Goal: Information Seeking & Learning: Learn about a topic

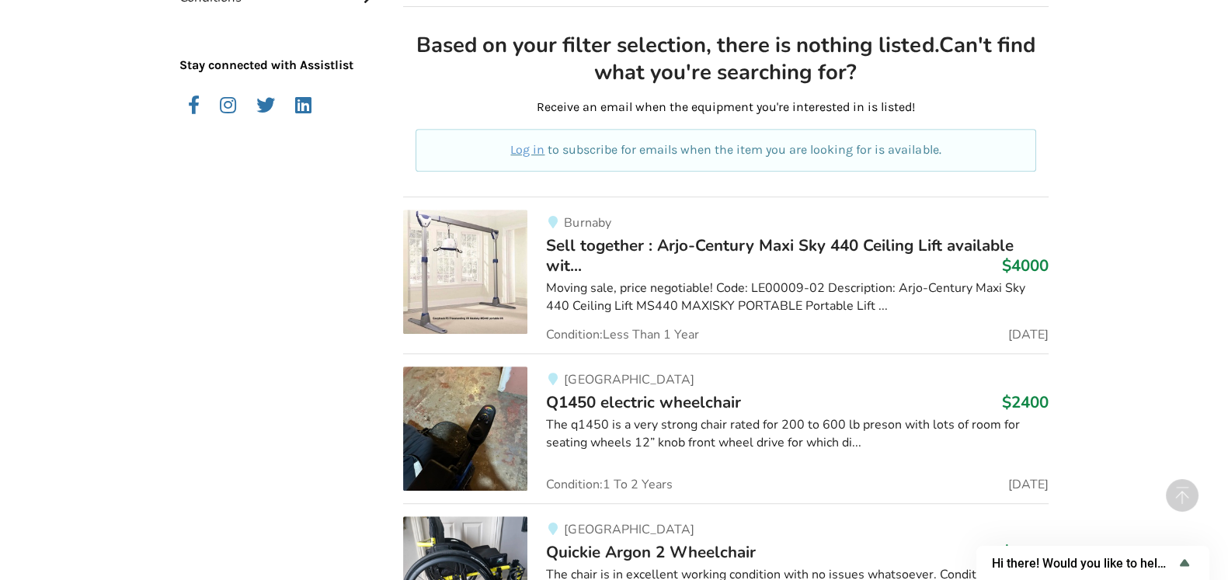
scroll to position [855, 0]
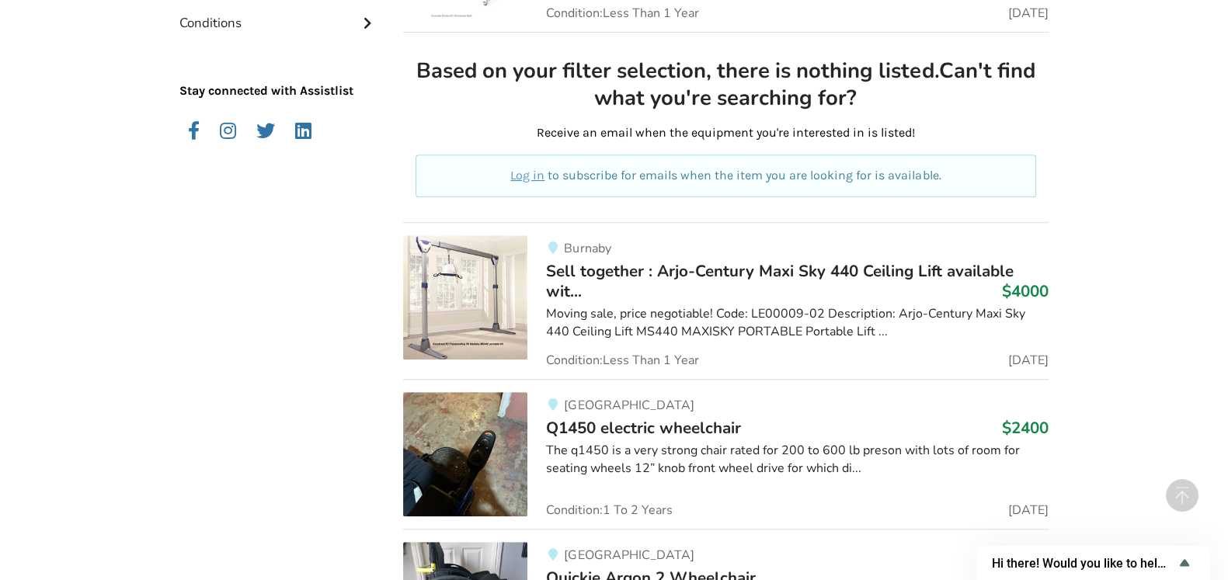
click at [744, 285] on h3 "Sell ​​together : Arjo-Century Maxi Sky 440 Ceiling Lift available wit... $4000" at bounding box center [797, 281] width 503 height 41
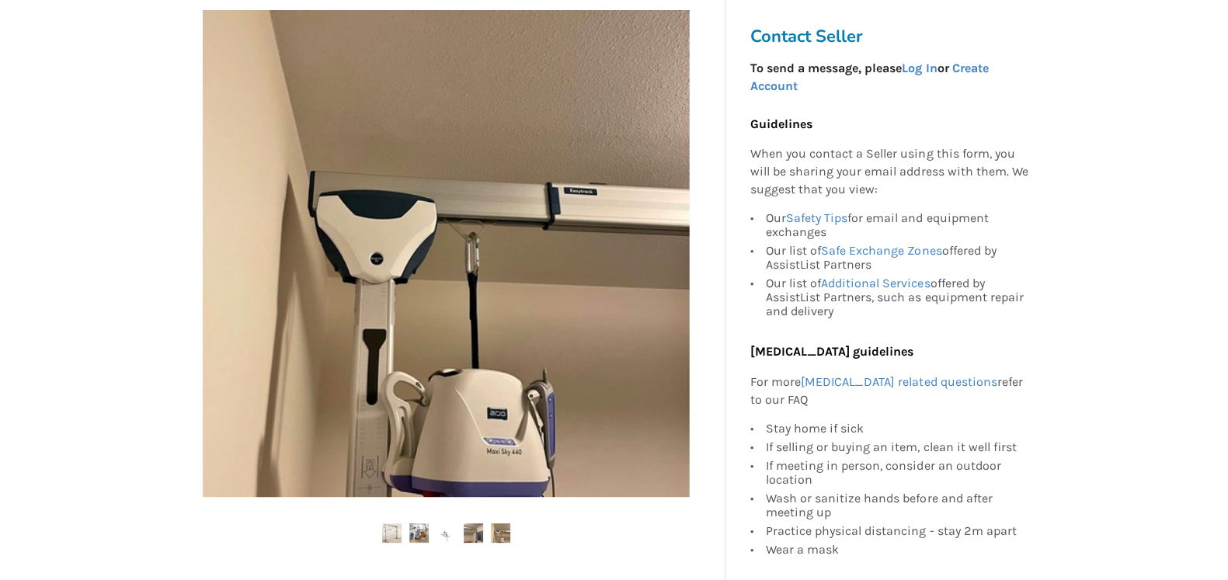
scroll to position [479, 0]
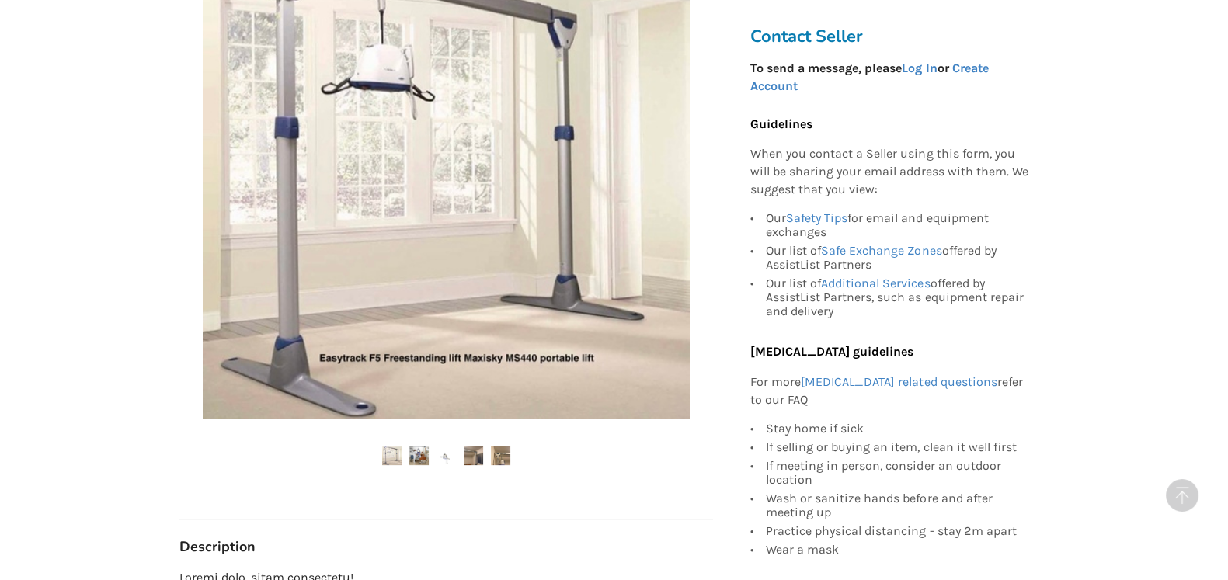
click at [584, 382] on img at bounding box center [446, 175] width 487 height 487
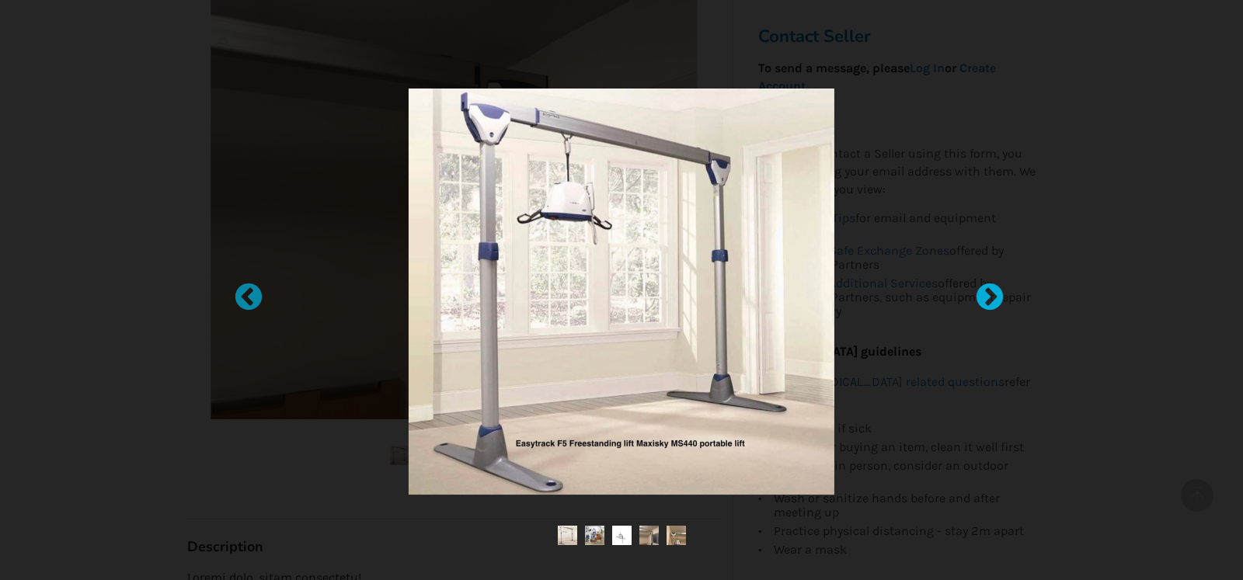
click at [990, 298] on div at bounding box center [982, 291] width 16 height 16
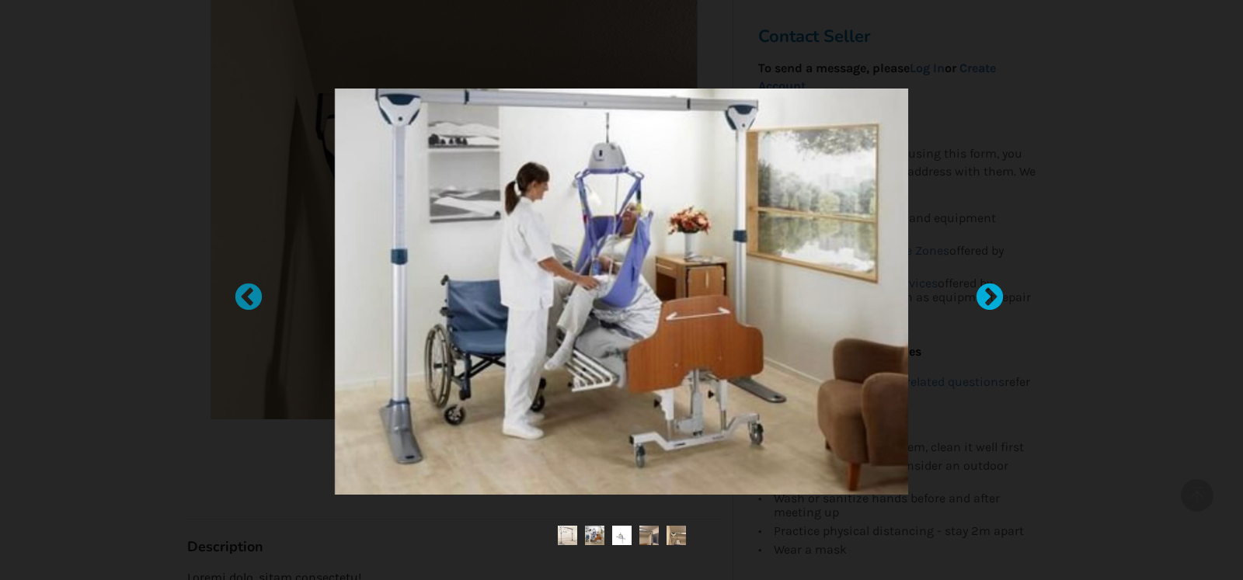
click at [990, 298] on div at bounding box center [982, 291] width 16 height 16
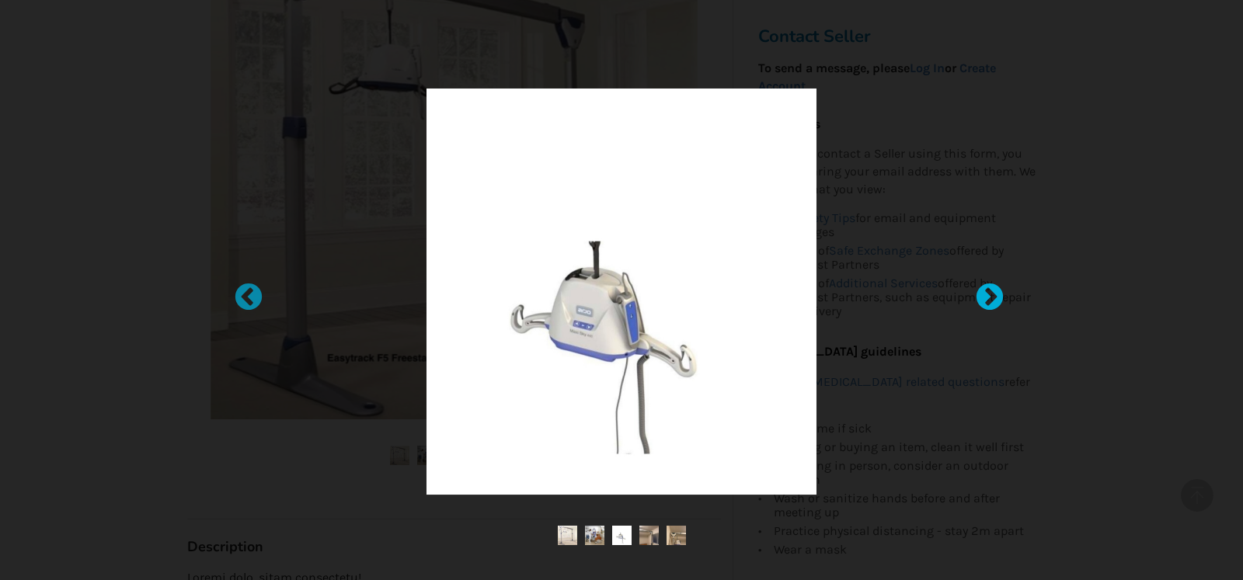
click at [990, 298] on div at bounding box center [982, 291] width 16 height 16
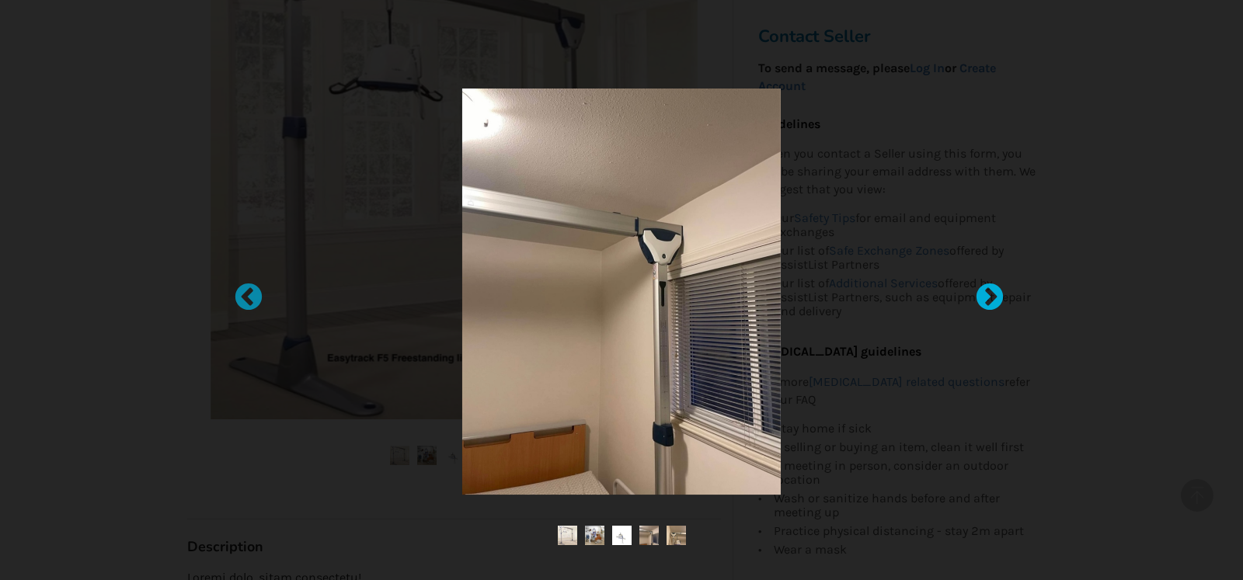
click at [990, 298] on div at bounding box center [982, 291] width 16 height 16
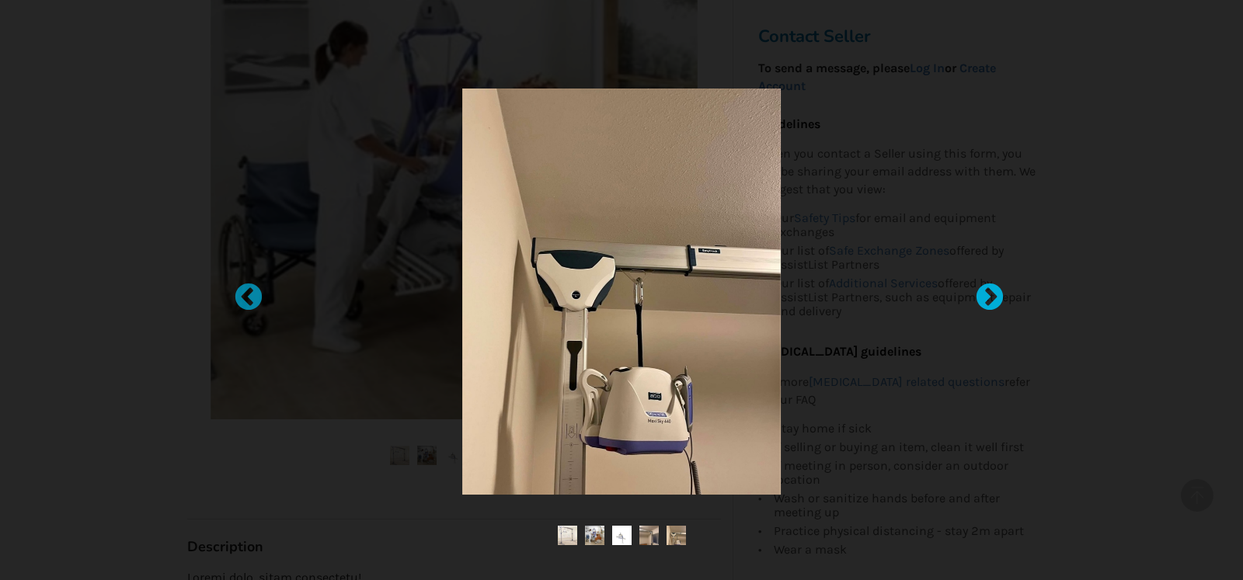
click at [990, 298] on div at bounding box center [982, 291] width 16 height 16
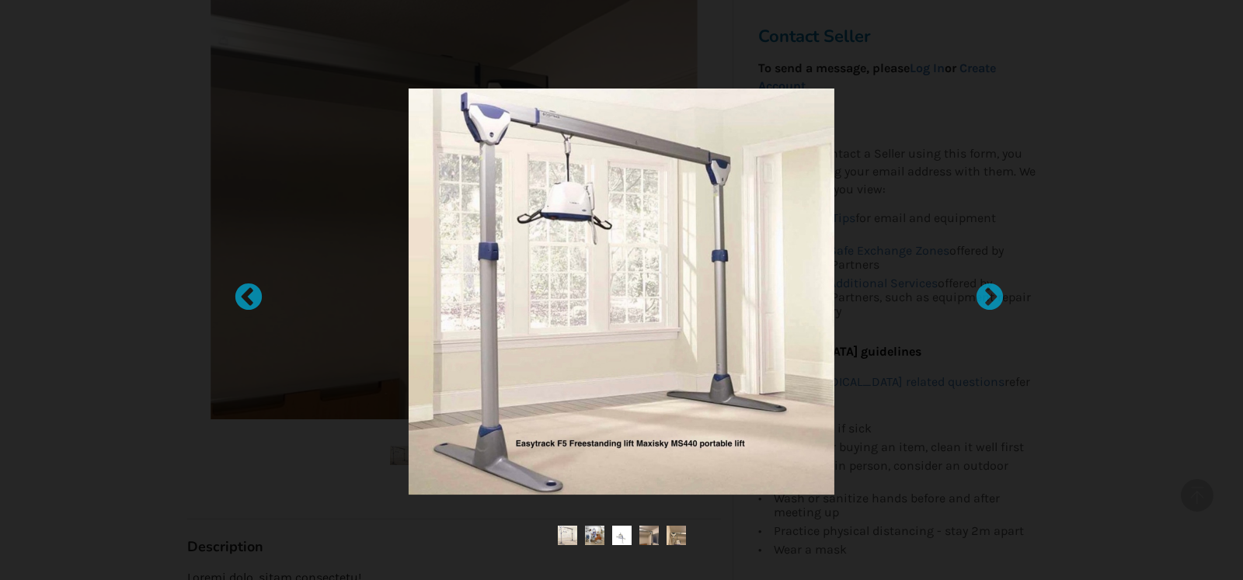
click at [1176, 38] on div at bounding box center [621, 290] width 1243 height 580
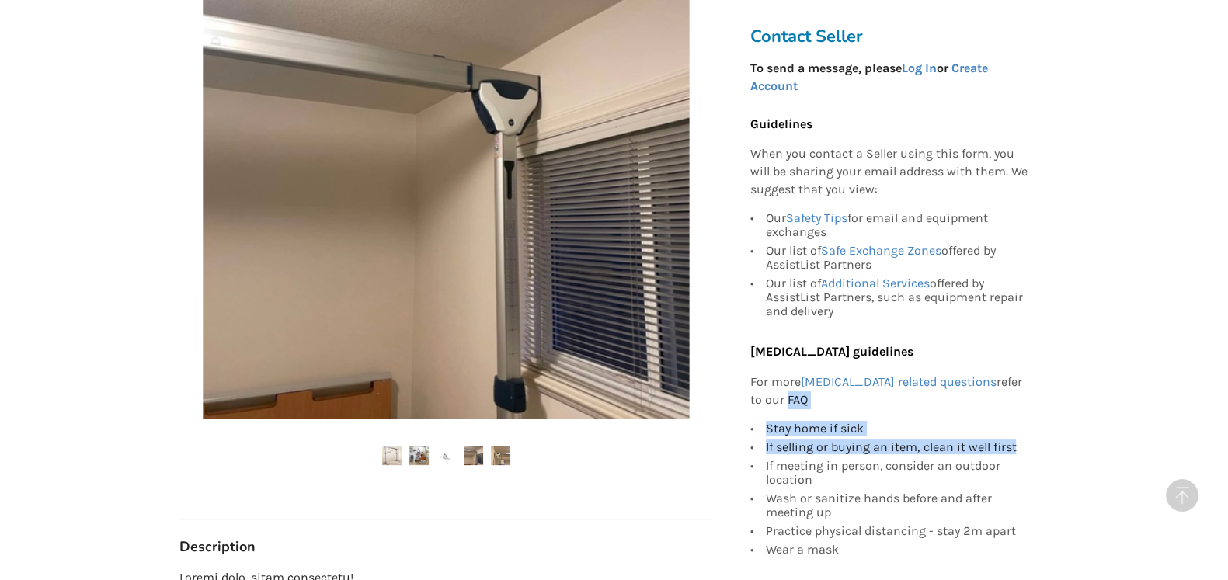
drag, startPoint x: 1176, startPoint y: 38, endPoint x: 1116, endPoint y: 103, distance: 89.0
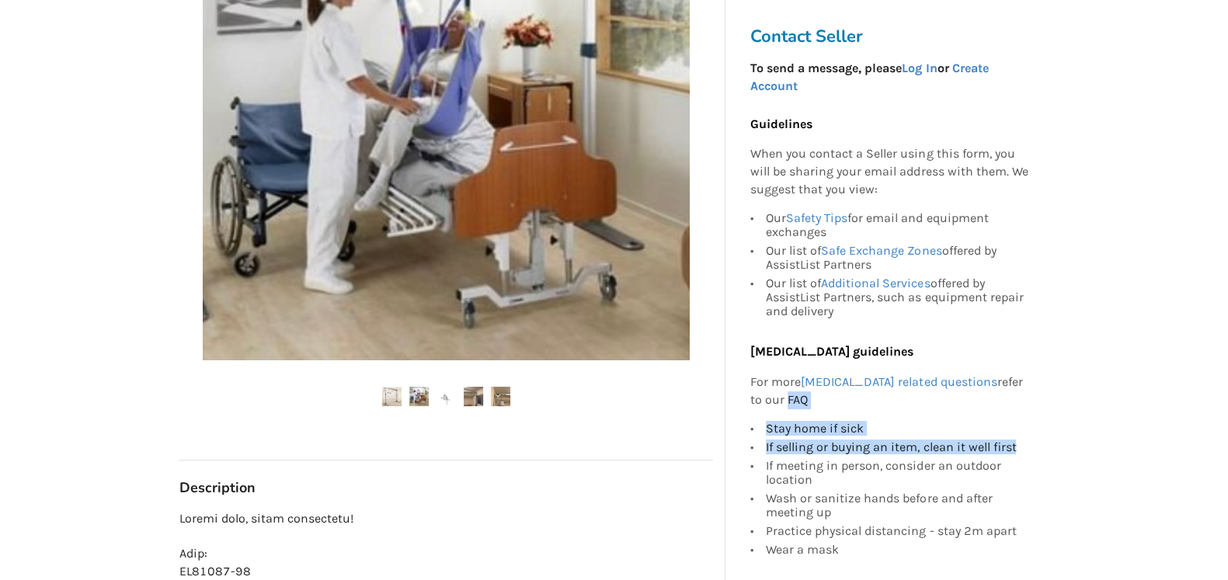
scroll to position [32, 0]
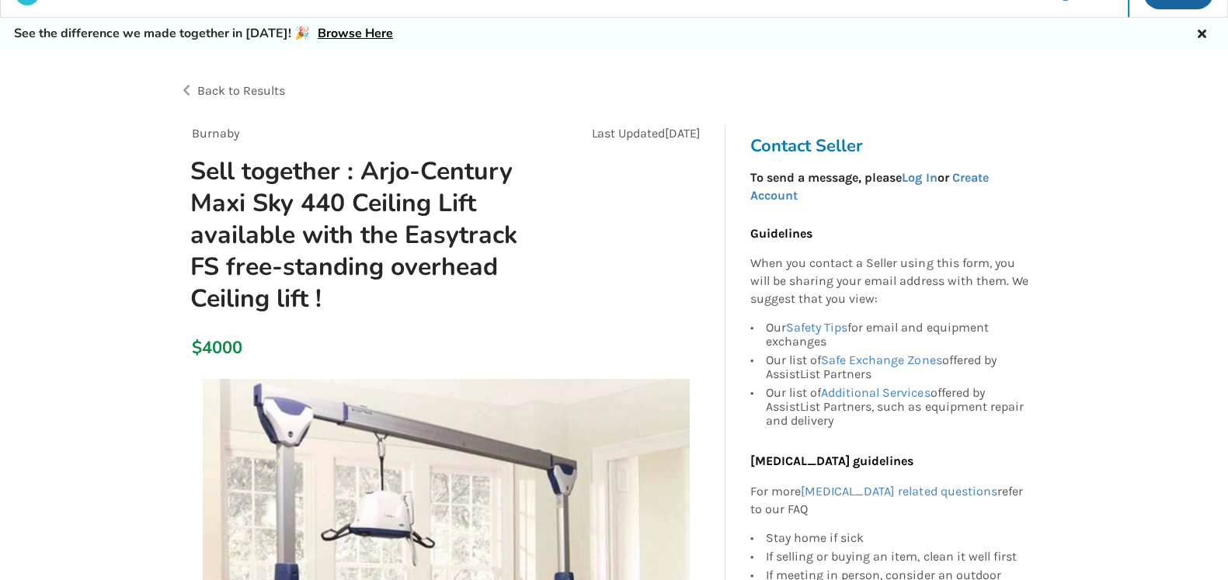
click at [1204, 34] on icon at bounding box center [1202, 32] width 15 height 12
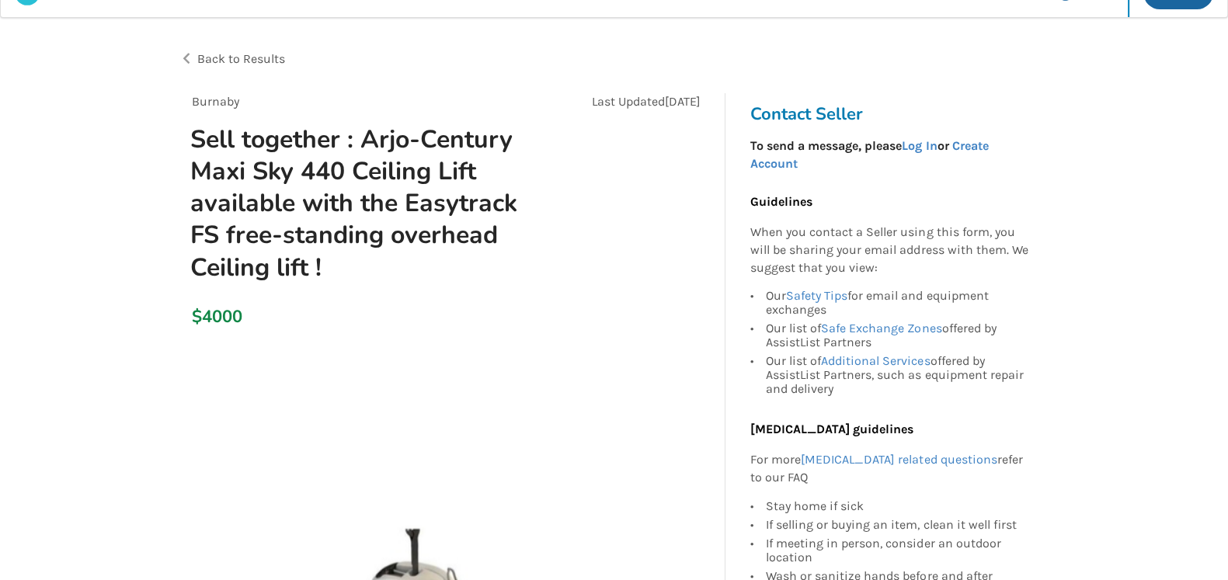
click at [250, 60] on span "Back to Results" at bounding box center [241, 58] width 88 height 15
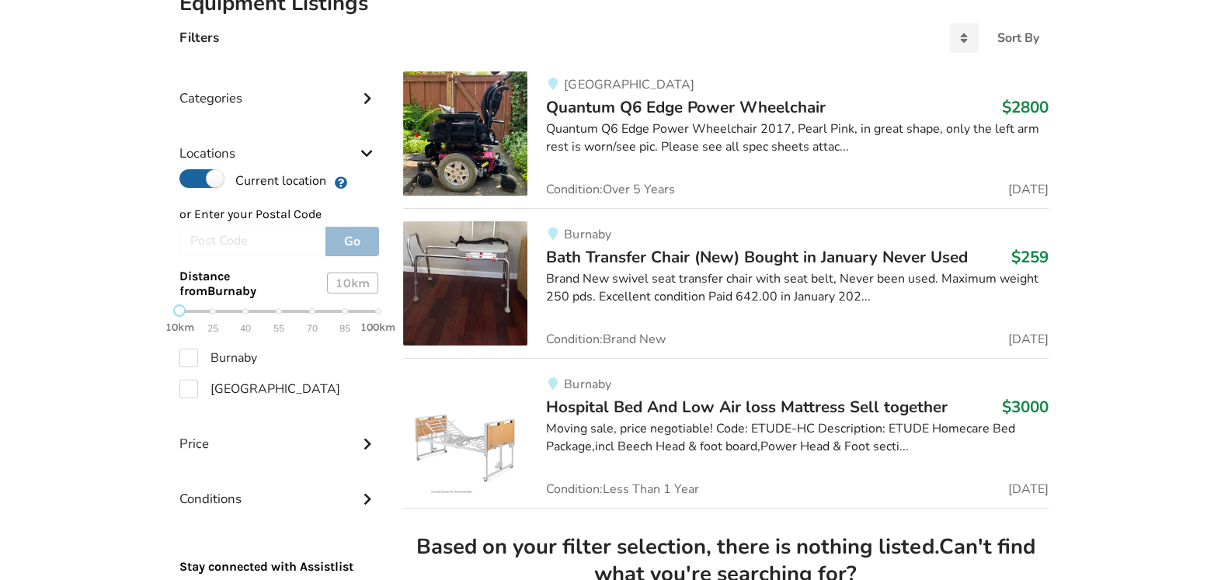
scroll to position [8, 0]
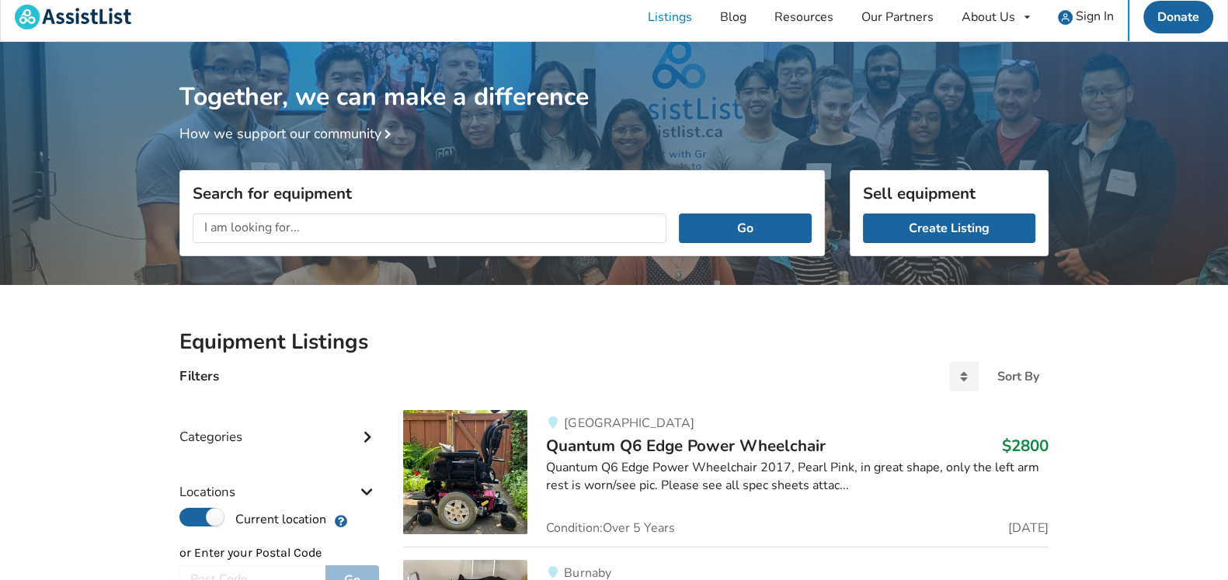
click at [206, 229] on input "text" at bounding box center [430, 229] width 474 height 30
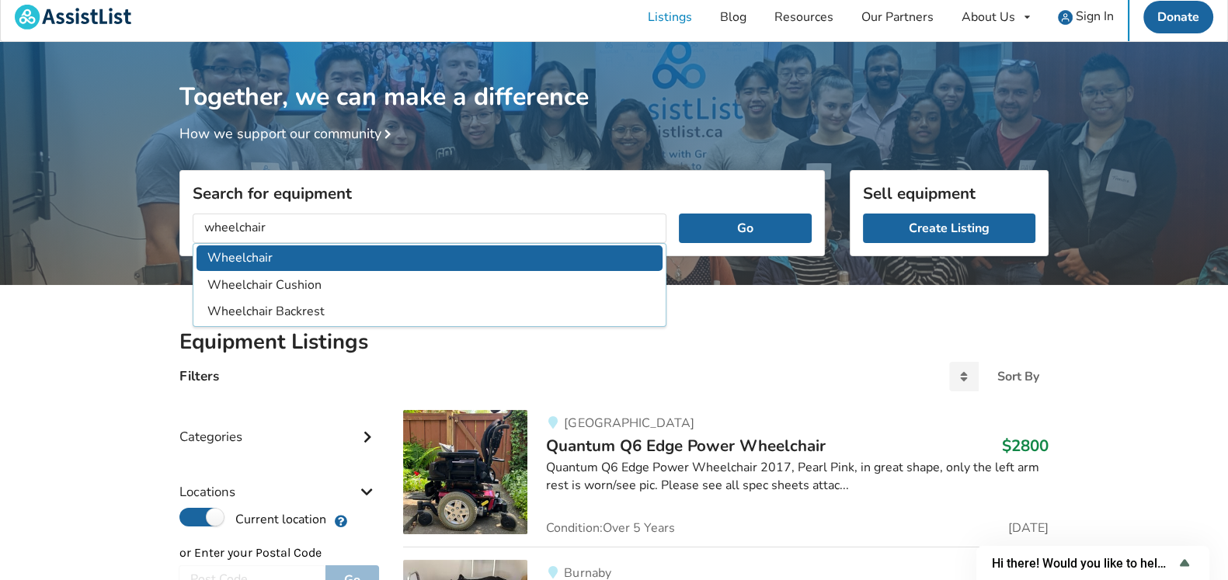
click at [230, 258] on li "Wheelchair" at bounding box center [430, 258] width 466 height 26
type input "Wheelchair"
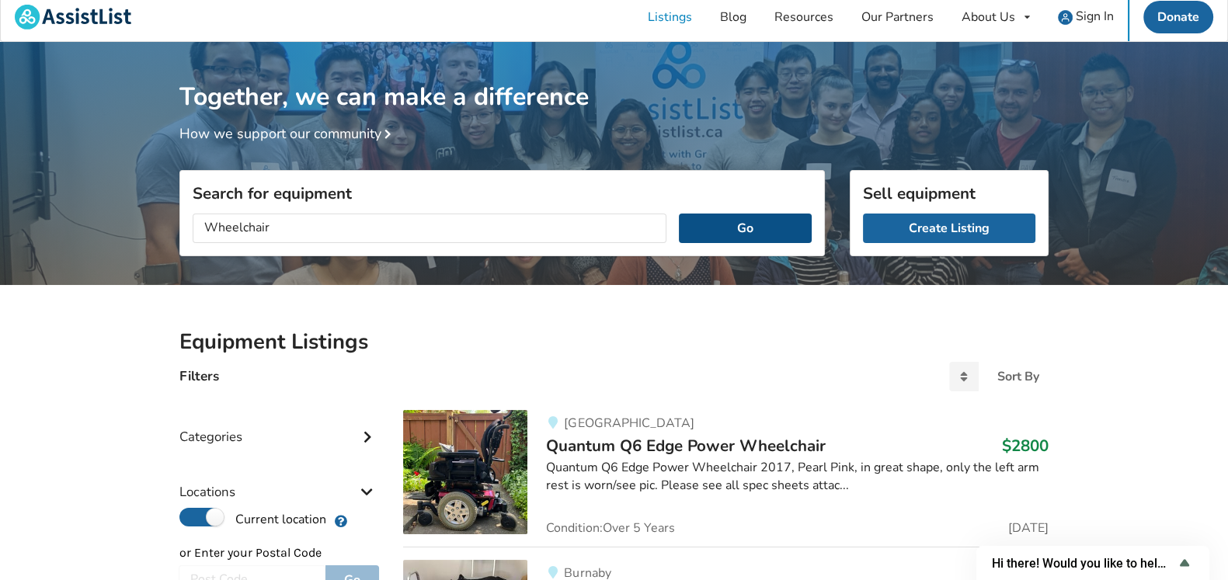
click at [730, 221] on button "Go" at bounding box center [745, 229] width 133 height 30
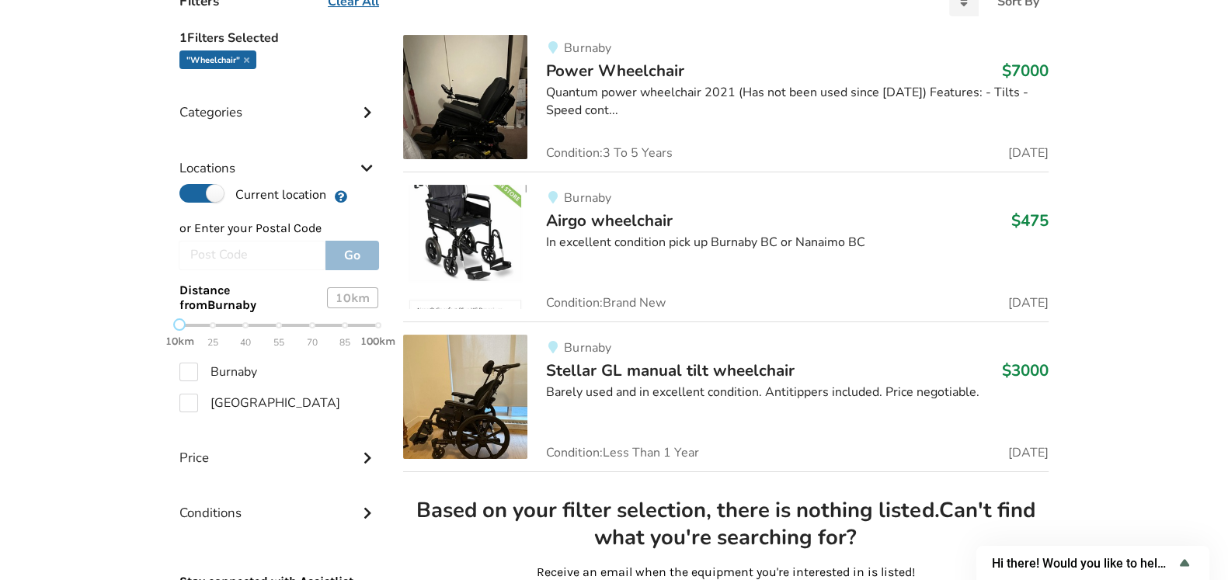
scroll to position [461, 0]
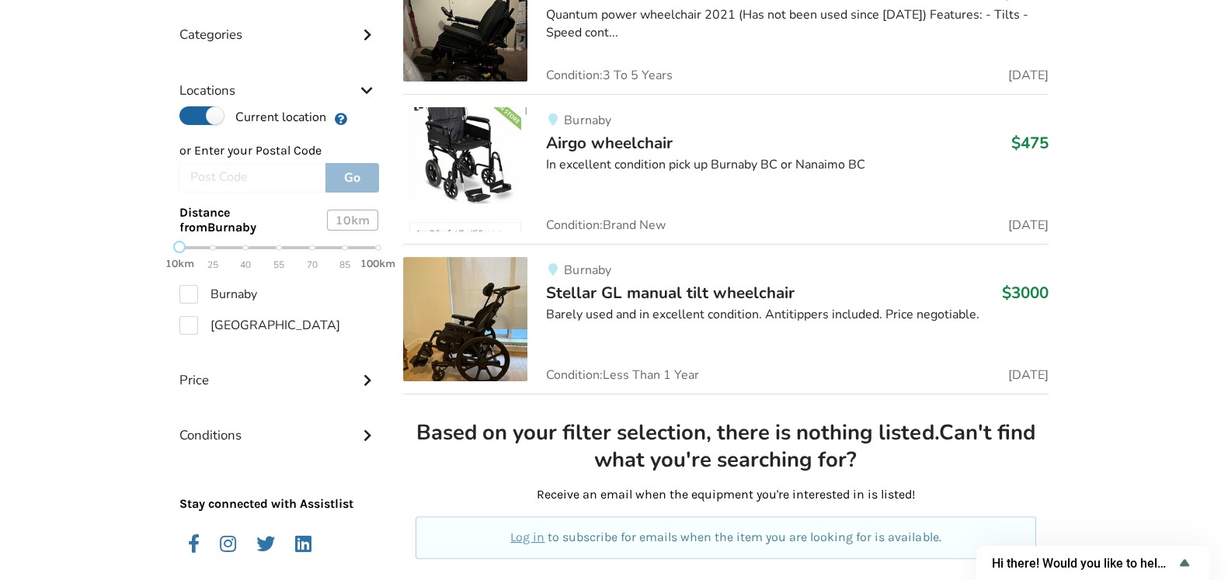
click at [670, 291] on span "Stellar GL manual tilt wheelchair" at bounding box center [670, 293] width 249 height 22
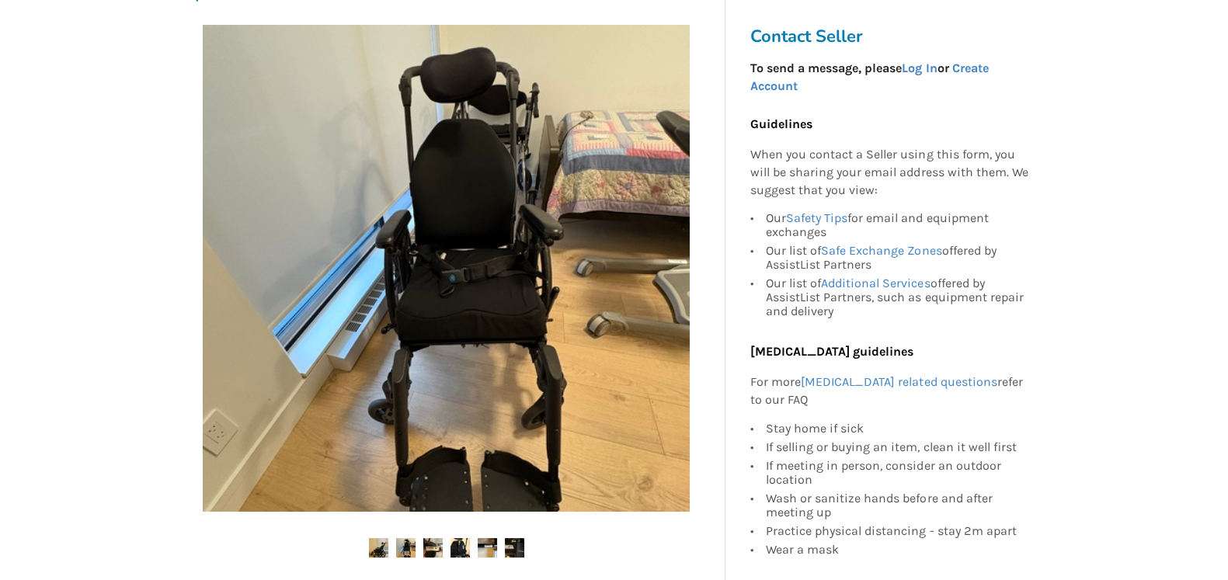
scroll to position [298, 0]
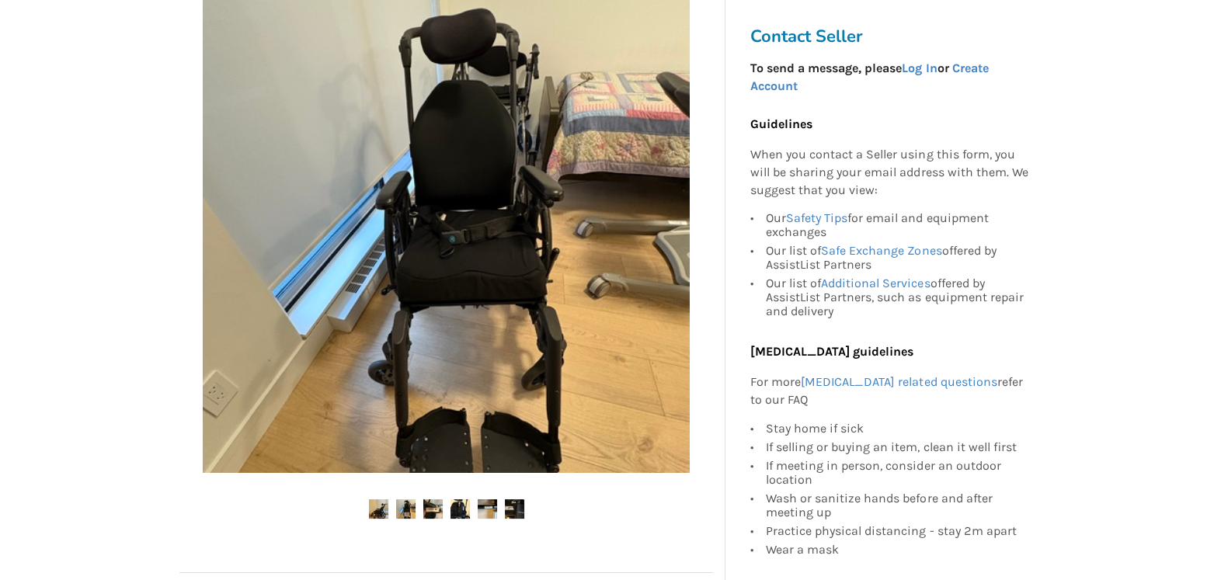
click at [614, 289] on img at bounding box center [446, 229] width 487 height 487
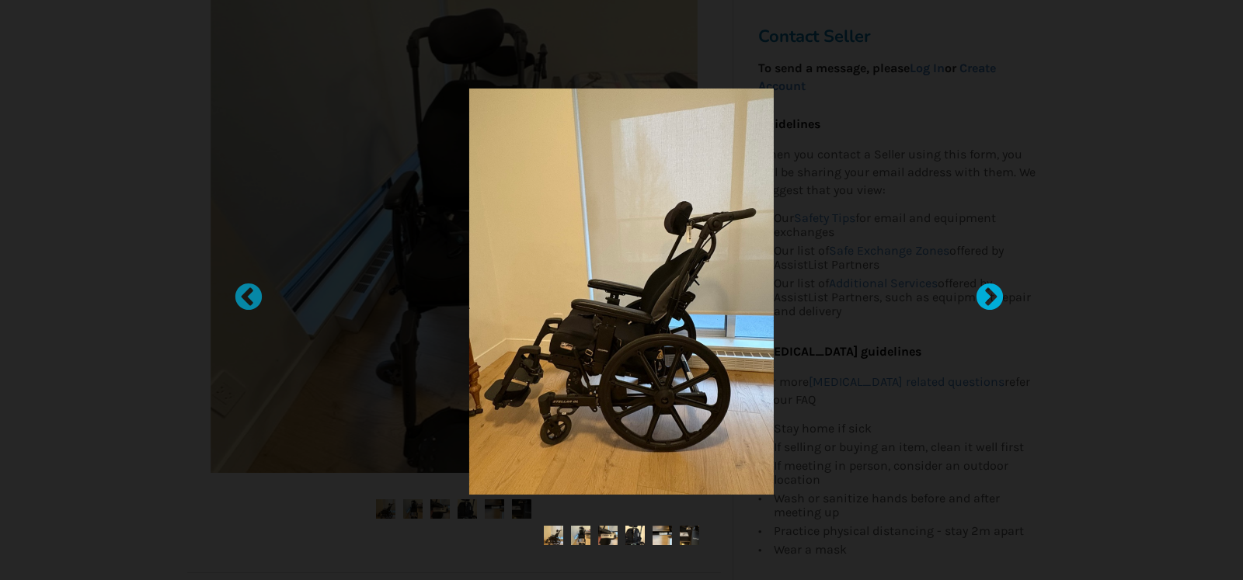
click at [990, 284] on div at bounding box center [982, 291] width 16 height 16
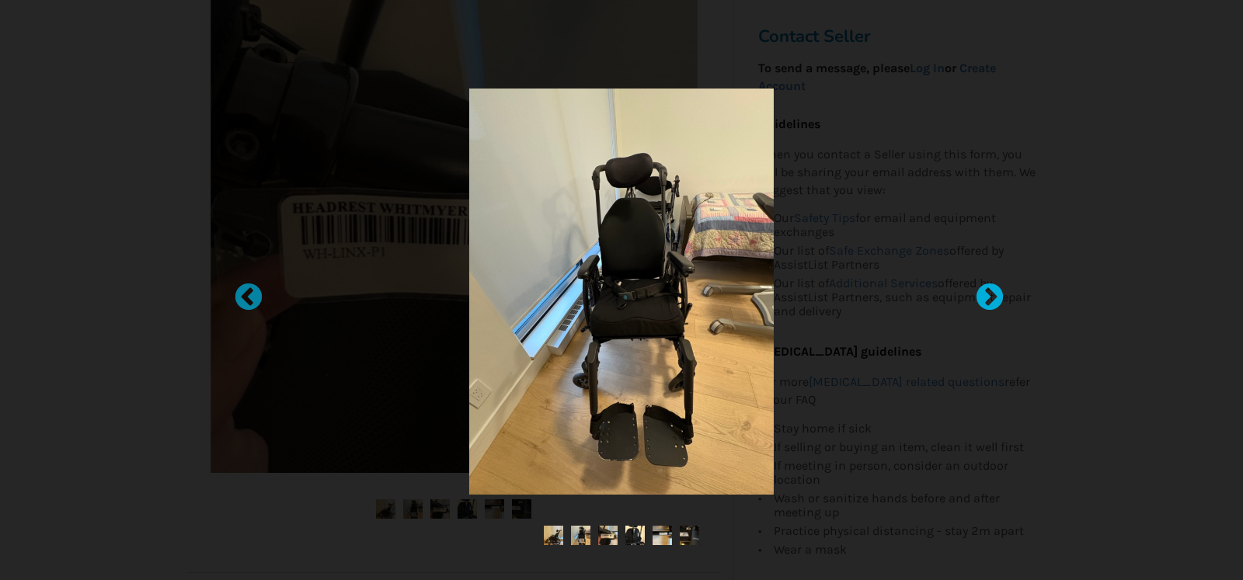
click at [990, 298] on div at bounding box center [982, 291] width 16 height 16
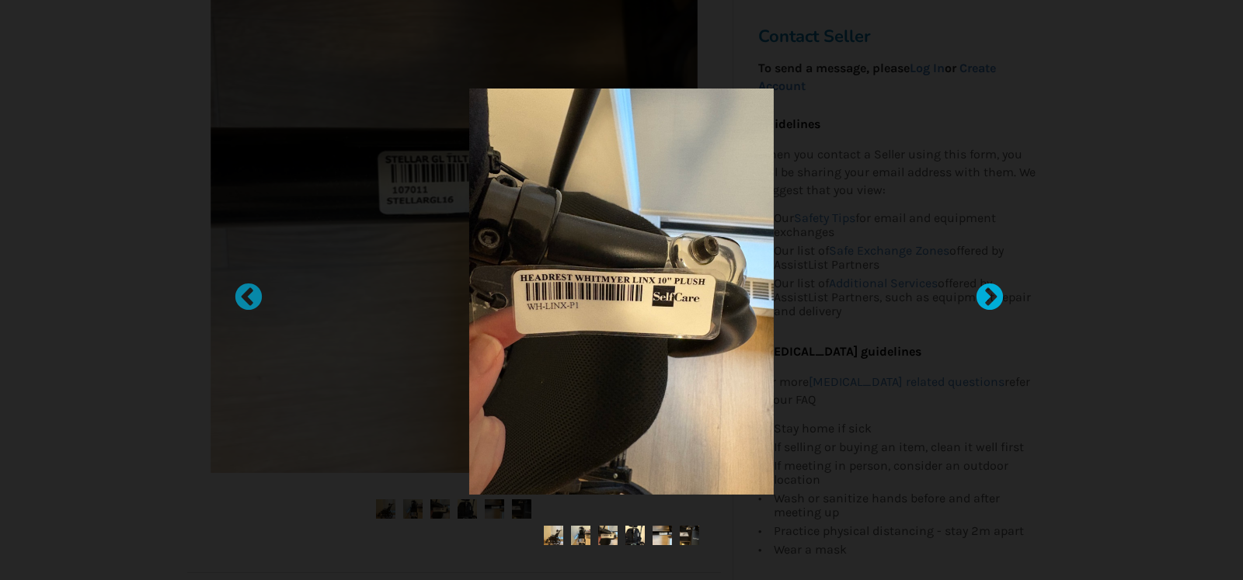
click at [990, 298] on div at bounding box center [982, 291] width 16 height 16
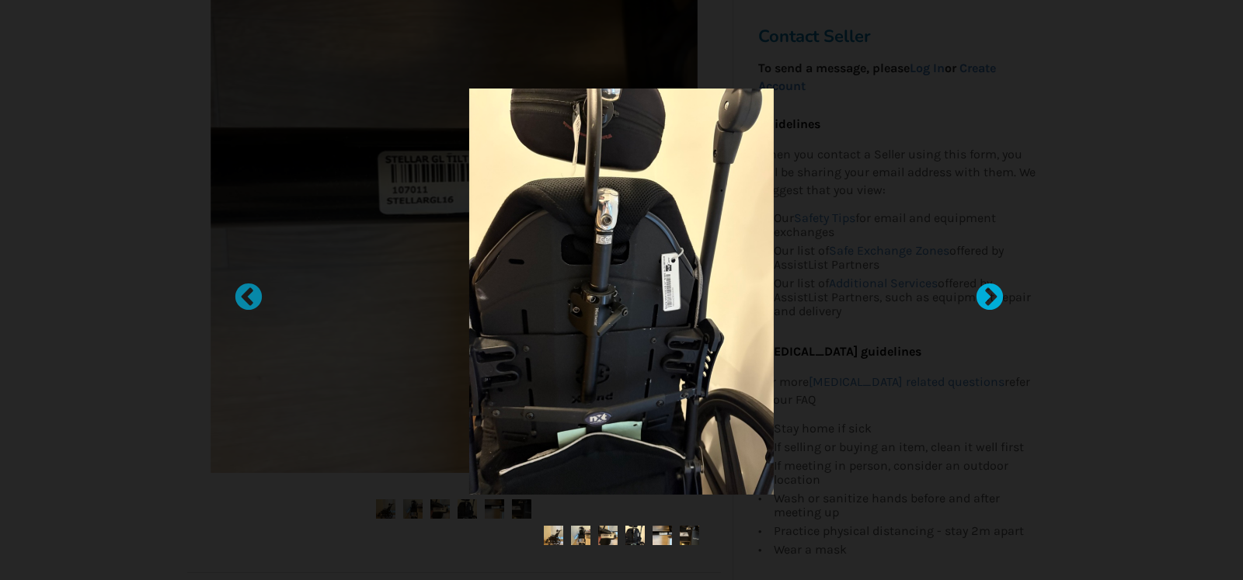
click at [990, 298] on div at bounding box center [982, 291] width 16 height 16
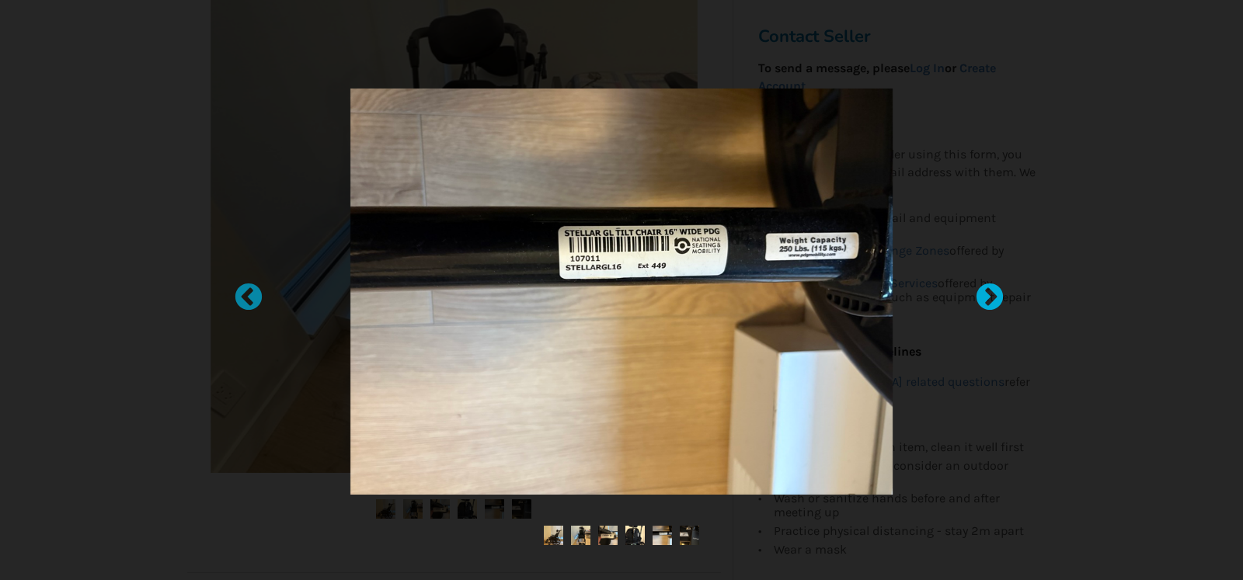
click at [990, 298] on div at bounding box center [982, 291] width 16 height 16
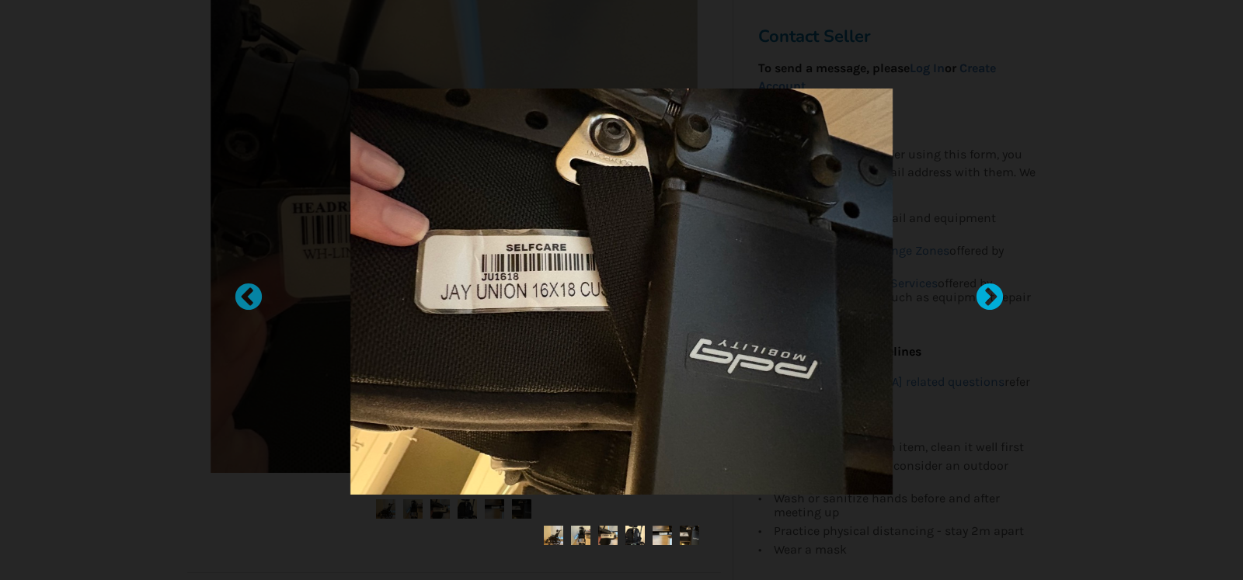
click at [990, 298] on div at bounding box center [982, 291] width 16 height 16
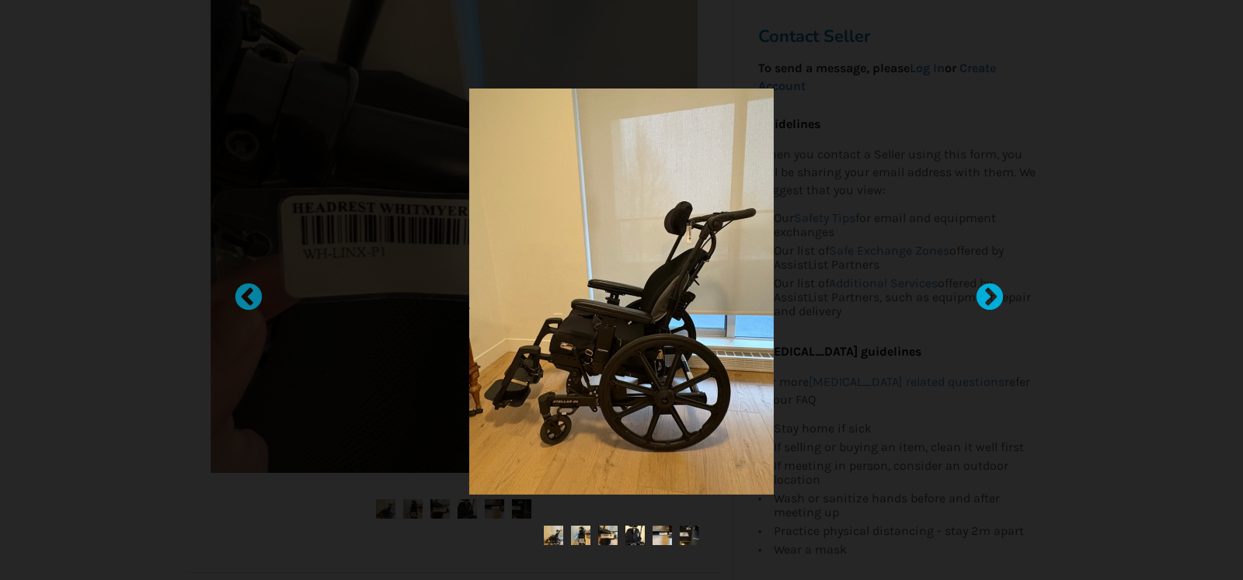
click at [990, 298] on div at bounding box center [982, 291] width 16 height 16
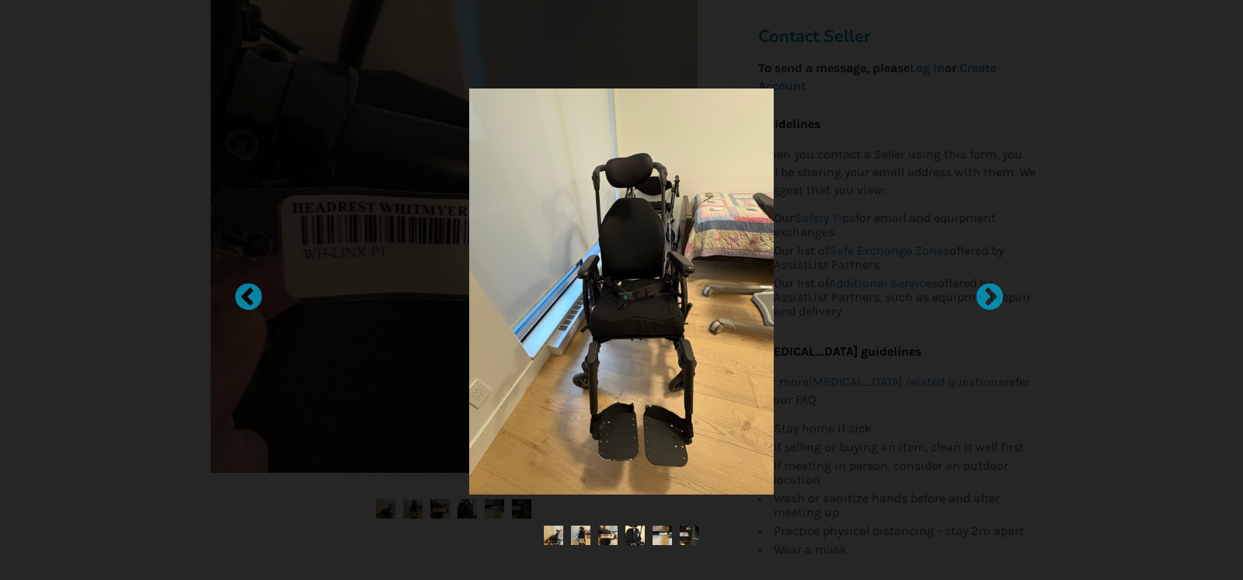
click at [1100, 154] on div at bounding box center [621, 290] width 1243 height 580
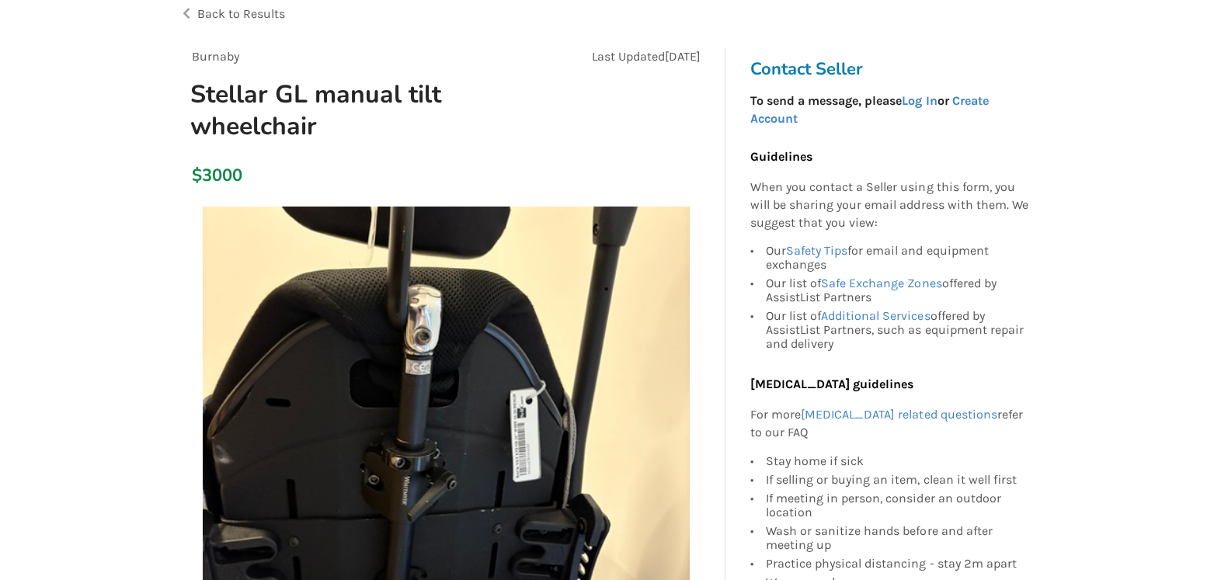
scroll to position [0, 0]
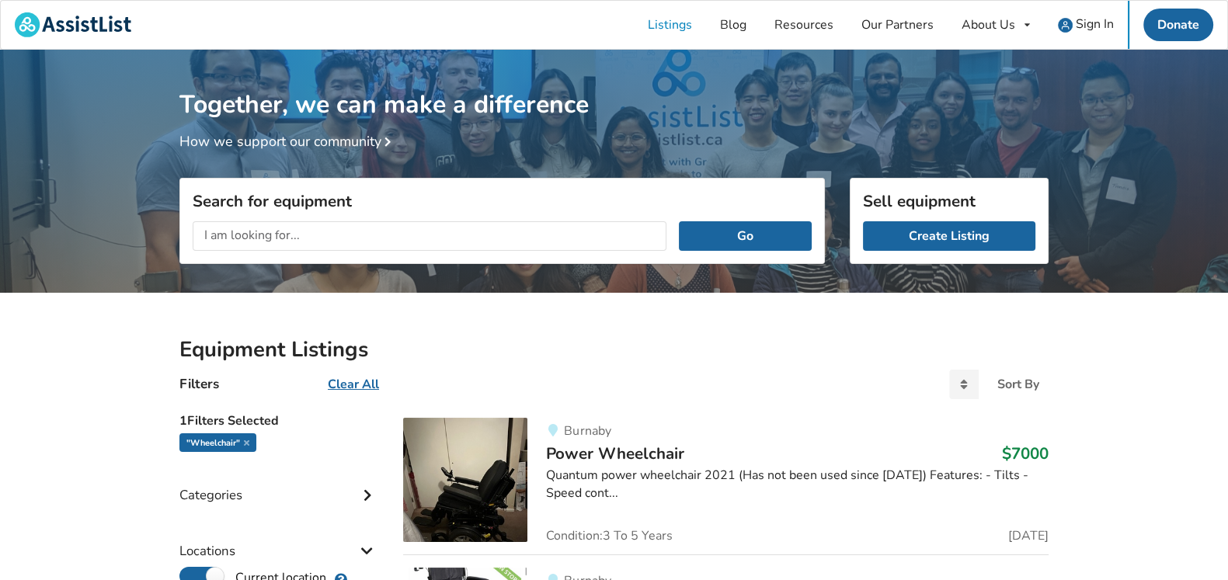
click at [295, 239] on input "text" at bounding box center [430, 236] width 474 height 30
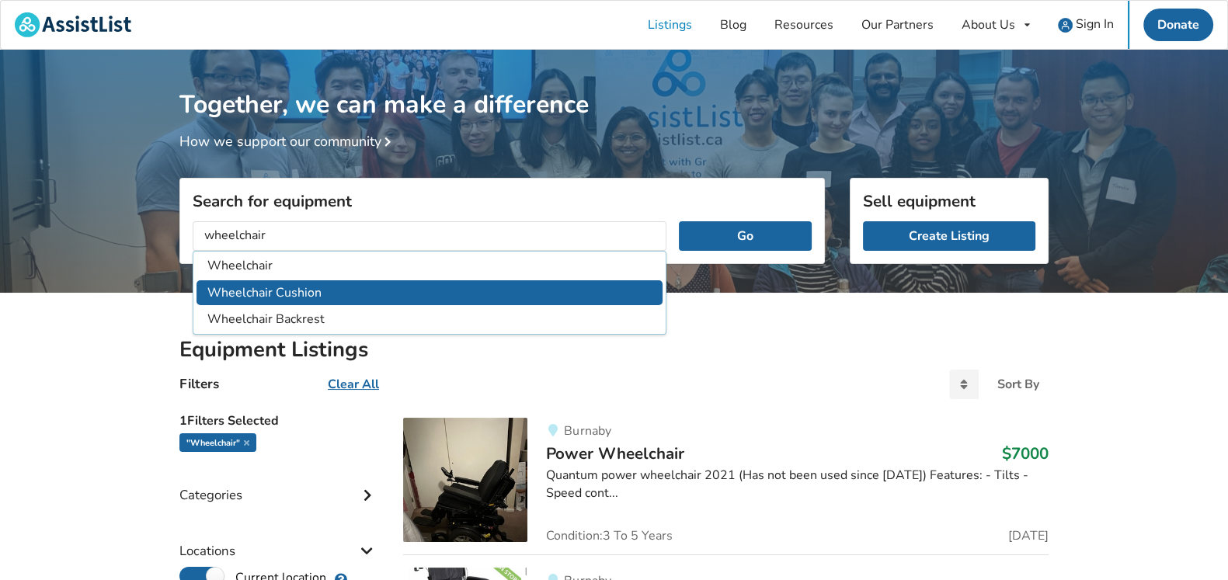
click at [304, 291] on li "Wheelchair Cushion" at bounding box center [430, 293] width 466 height 26
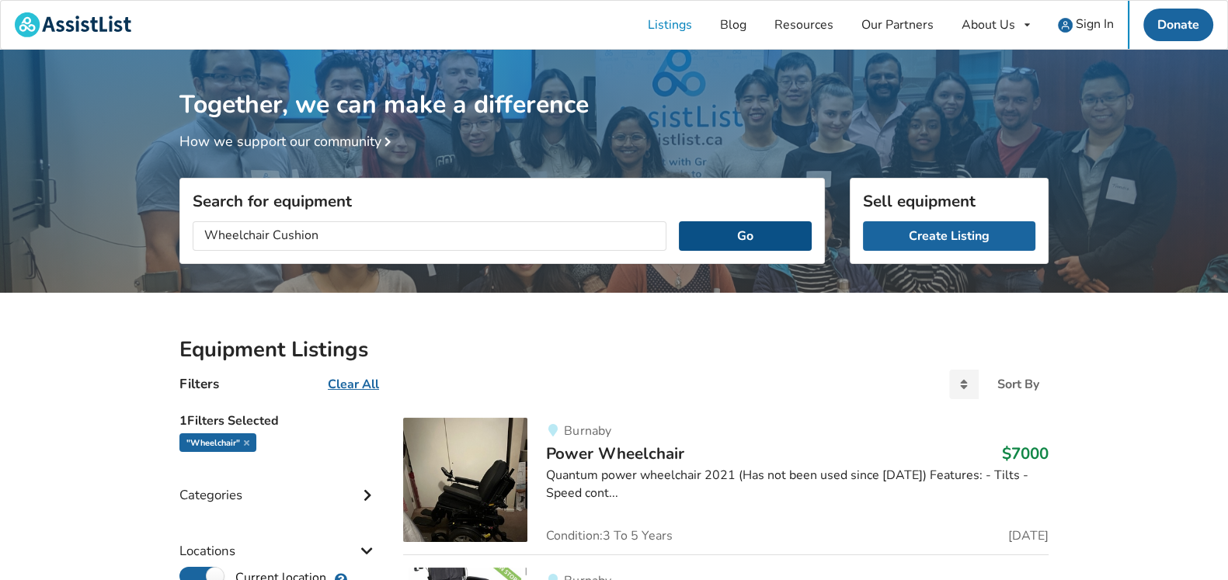
click at [750, 235] on button "Go" at bounding box center [745, 236] width 133 height 30
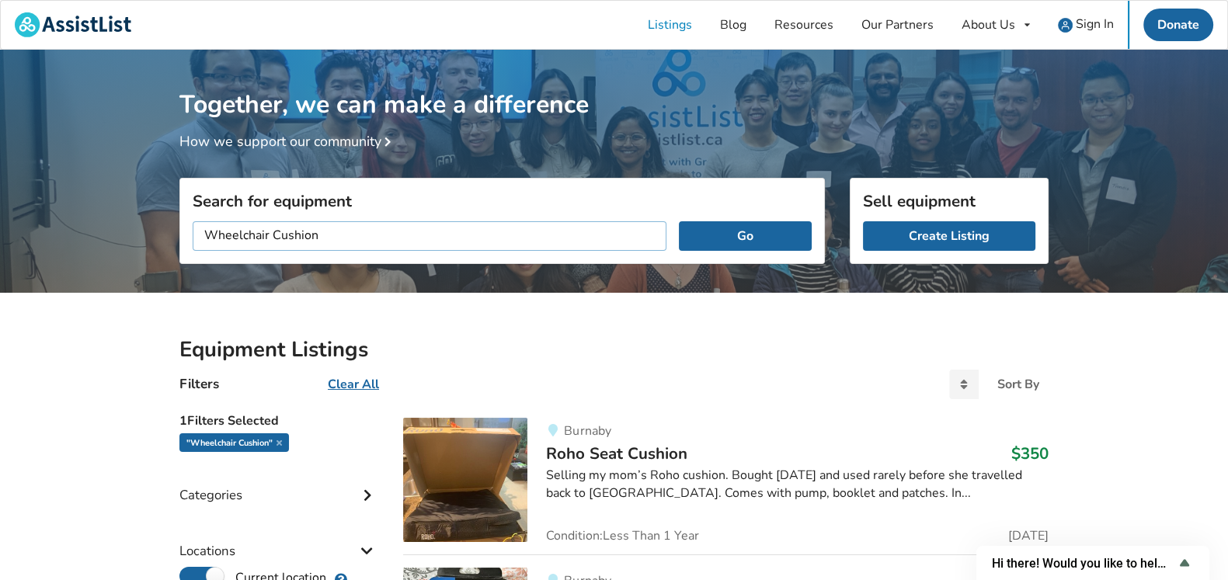
click at [372, 223] on input "Wheelchair Cushion" at bounding box center [430, 236] width 474 height 30
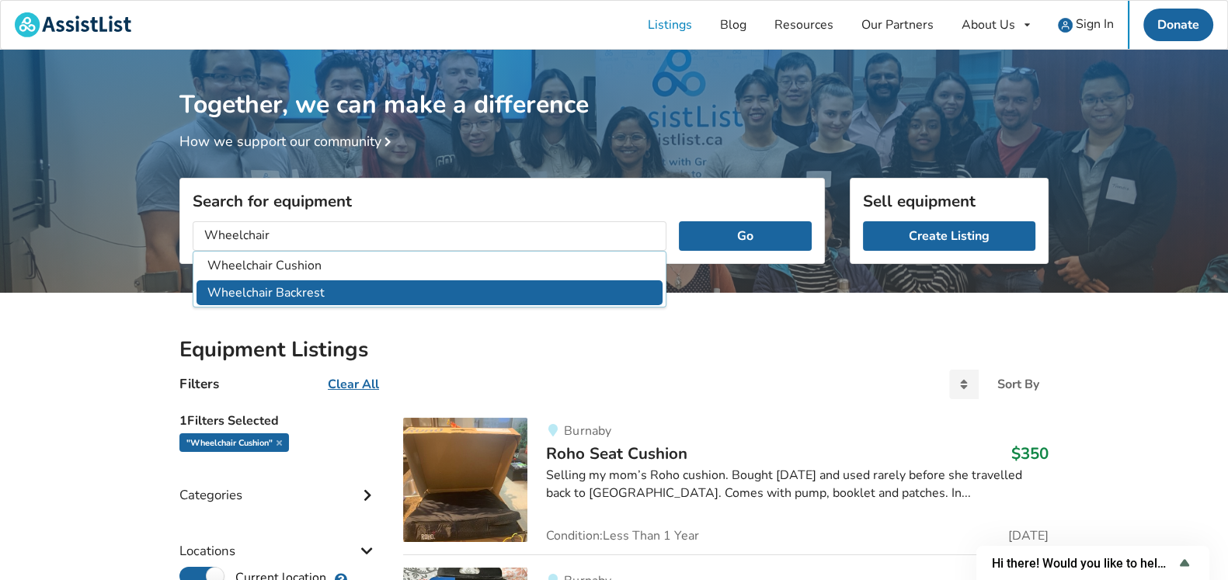
click at [303, 289] on li "Wheelchair Backrest" at bounding box center [430, 293] width 466 height 26
type input "Wheelchair Backrest"
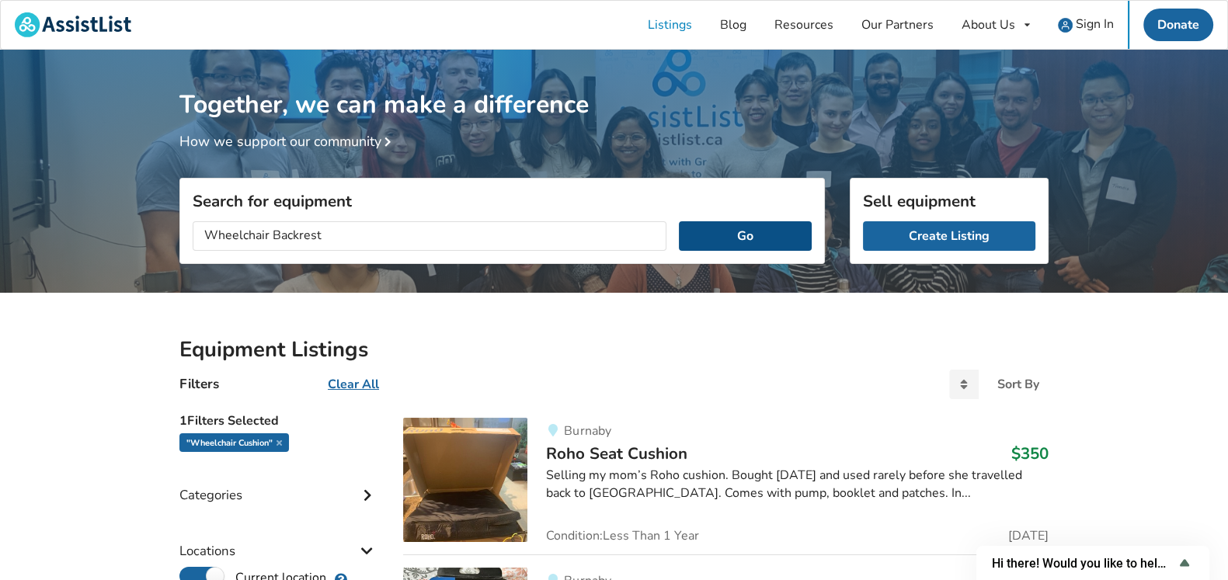
click at [751, 230] on button "Go" at bounding box center [745, 236] width 133 height 30
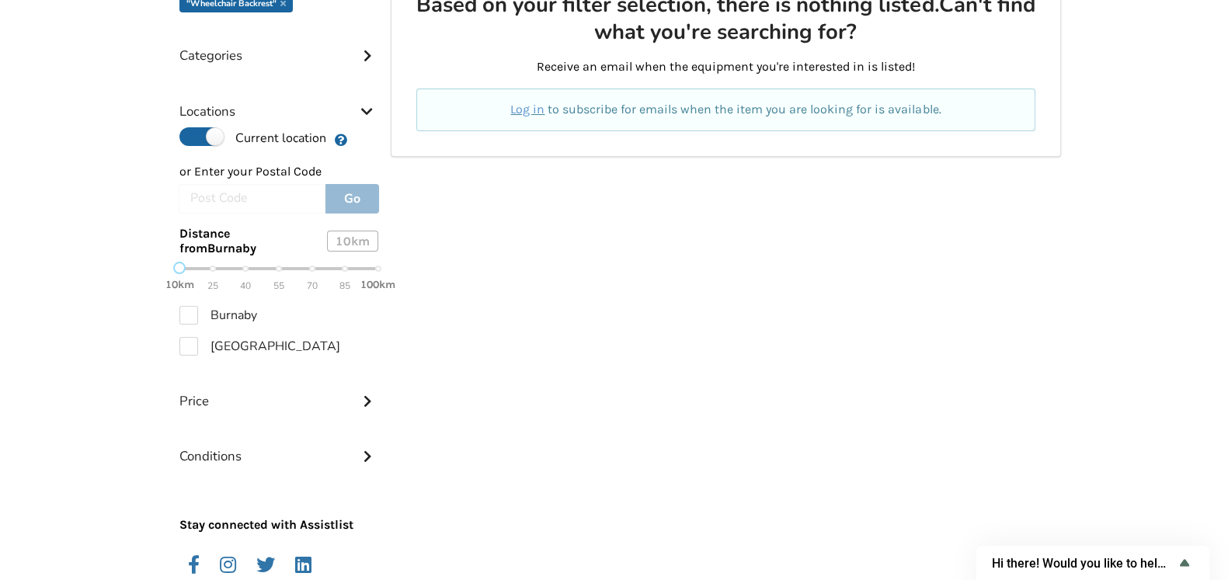
scroll to position [466, 0]
